Goal: Navigation & Orientation: Find specific page/section

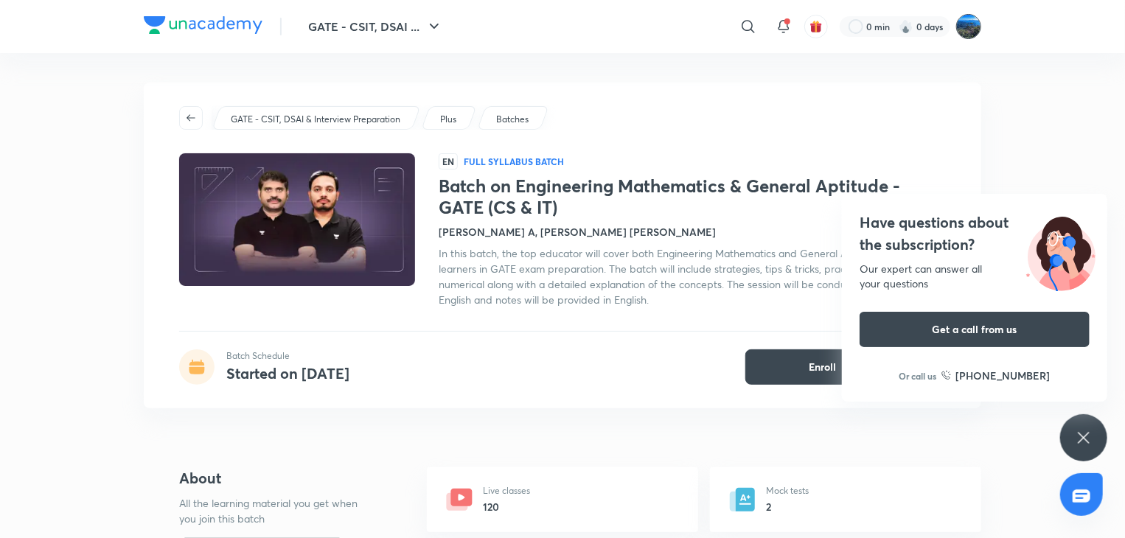
click at [973, 26] on img at bounding box center [968, 26] width 25 height 25
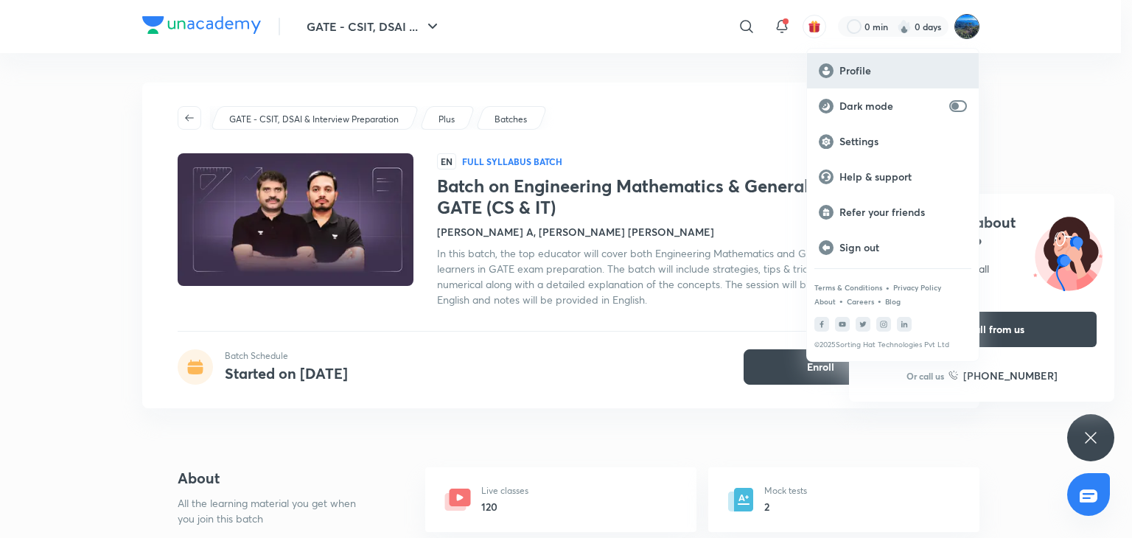
click at [865, 58] on div "Profile" at bounding box center [893, 70] width 172 height 35
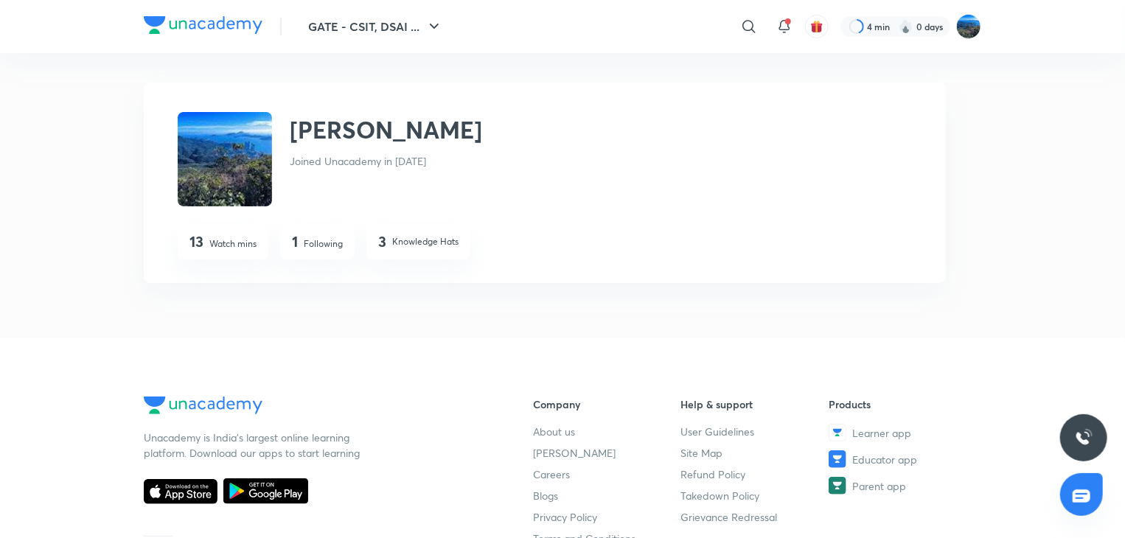
click at [960, 41] on div "​ 4 min 0 days" at bounding box center [736, 26] width 489 height 35
click at [983, 33] on header "GATE - CSIT, DSAI ... ​ 4 min 0 days" at bounding box center [562, 26] width 1125 height 53
click at [966, 25] on img at bounding box center [968, 26] width 25 height 25
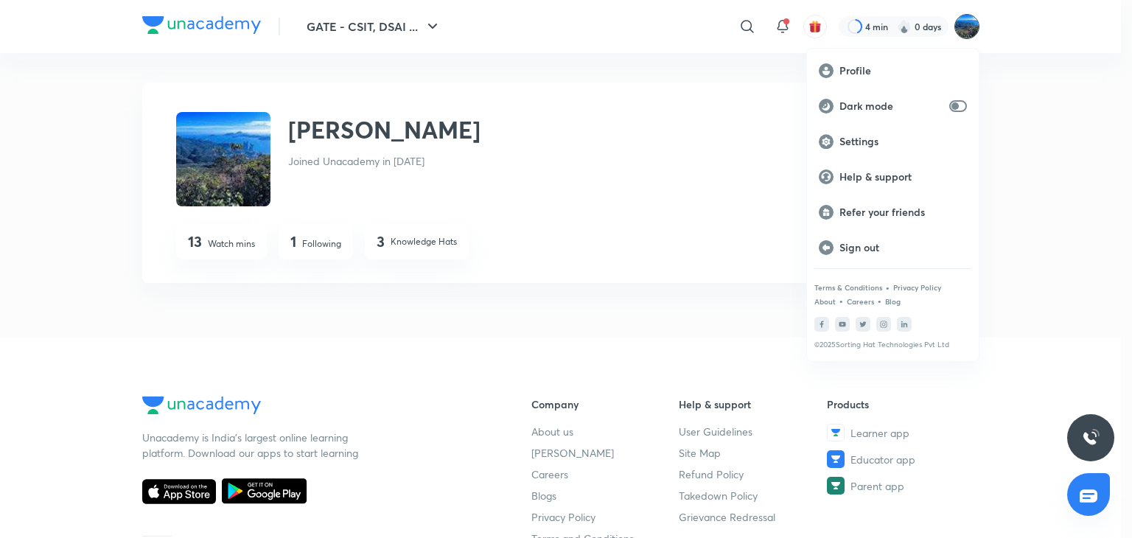
click at [772, 74] on div at bounding box center [566, 269] width 1132 height 538
